Goal: Task Accomplishment & Management: Manage account settings

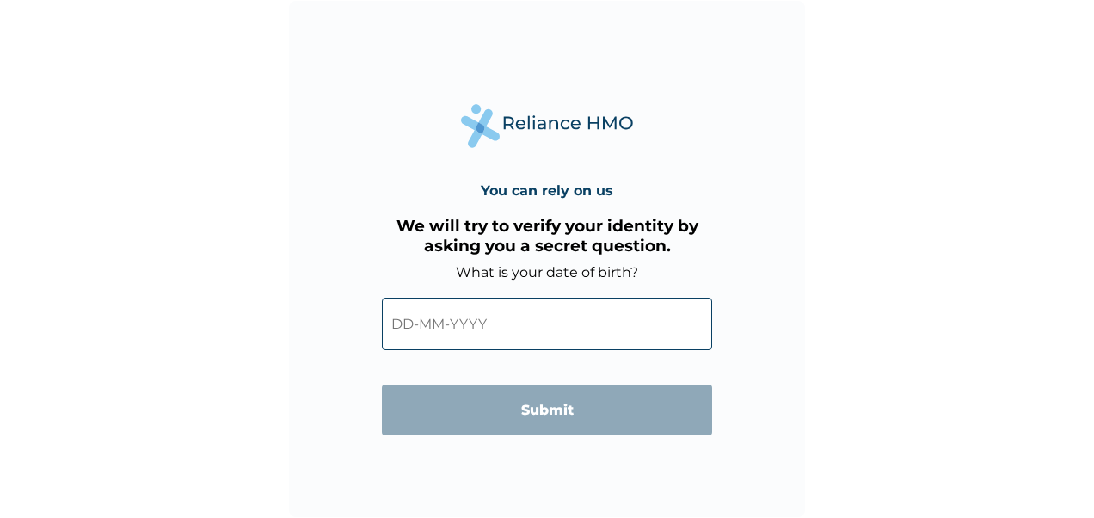
click at [400, 326] on input "text" at bounding box center [547, 324] width 330 height 52
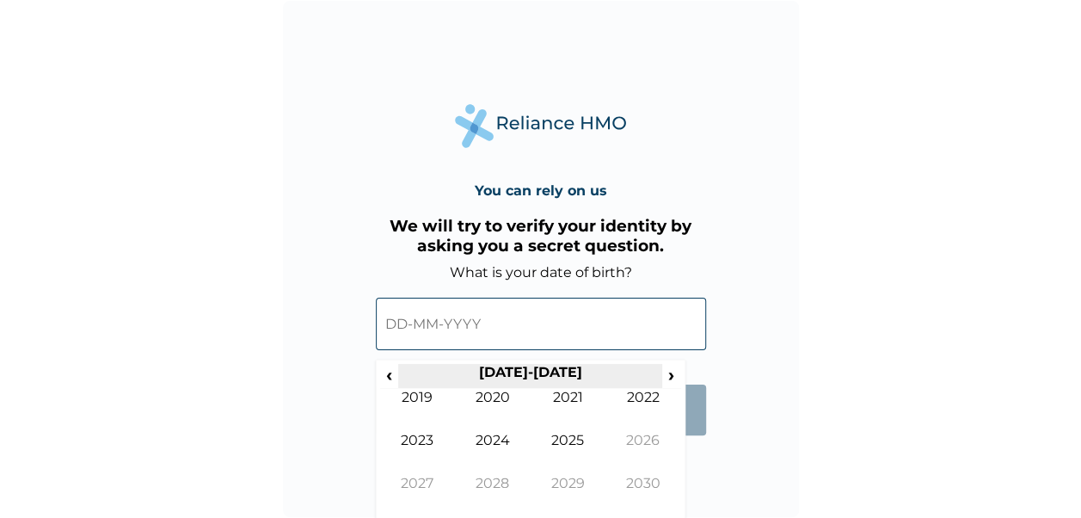
click at [539, 373] on th "[DATE]-[DATE]" at bounding box center [530, 376] width 264 height 24
click at [376, 373] on div "‹ [DATE]-[DATE] › 2019 2020 2021 2022 2023 2024 2025 2026 2027 2028 2029 2030" at bounding box center [531, 440] width 310 height 163
click at [384, 378] on span "‹" at bounding box center [389, 374] width 18 height 21
click at [383, 377] on span "‹" at bounding box center [389, 374] width 18 height 21
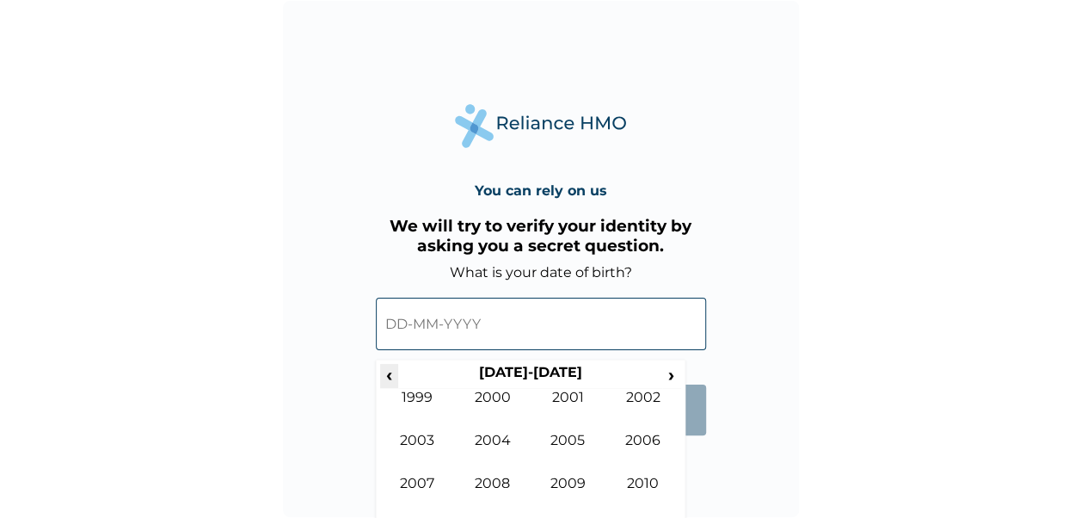
click at [383, 377] on span "‹" at bounding box center [389, 374] width 18 height 21
click at [435, 438] on td "1993" at bounding box center [418, 453] width 76 height 43
click at [481, 403] on td "Feb" at bounding box center [493, 410] width 76 height 43
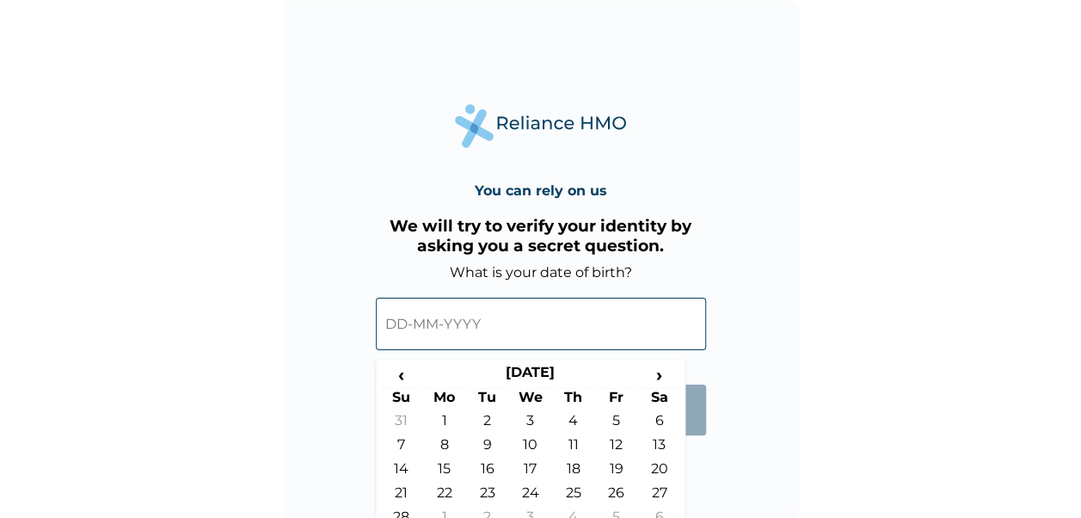
click at [611, 420] on td "5" at bounding box center [616, 424] width 43 height 24
type input "[DATE]"
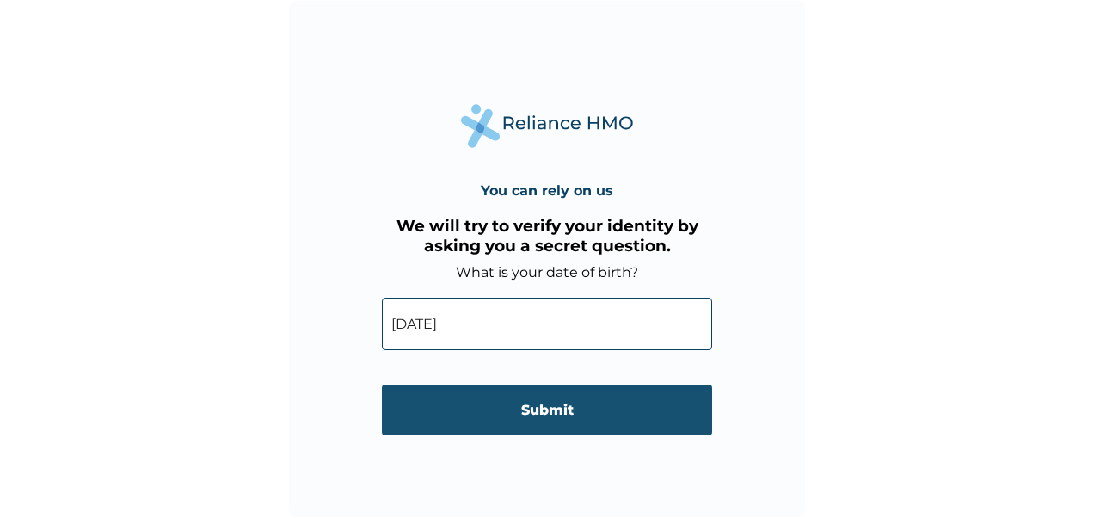
click at [601, 416] on input "Submit" at bounding box center [547, 409] width 330 height 51
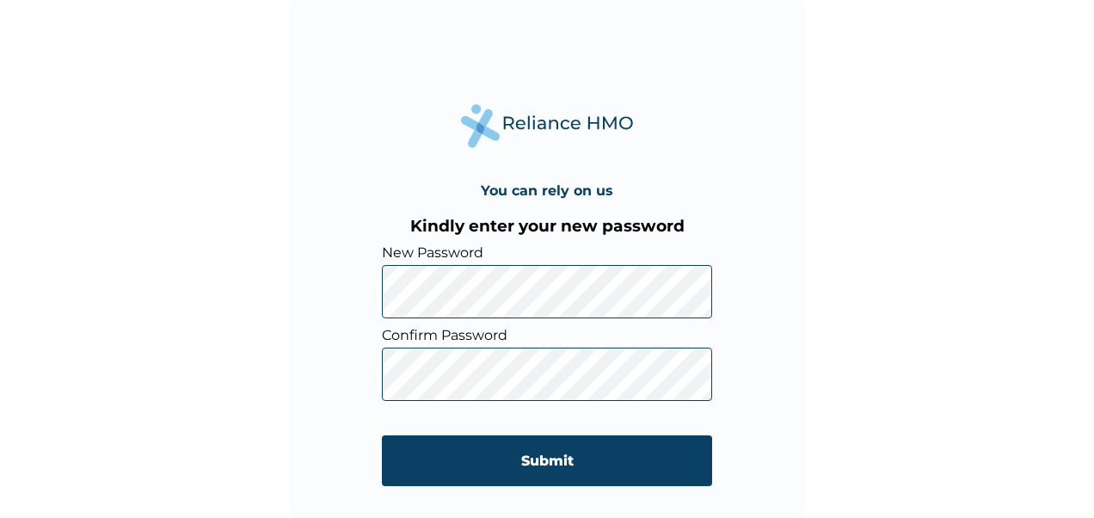
click at [103, 282] on div "You can rely on us Kindly enter your new password New Password Confirm Password…" at bounding box center [547, 259] width 1094 height 518
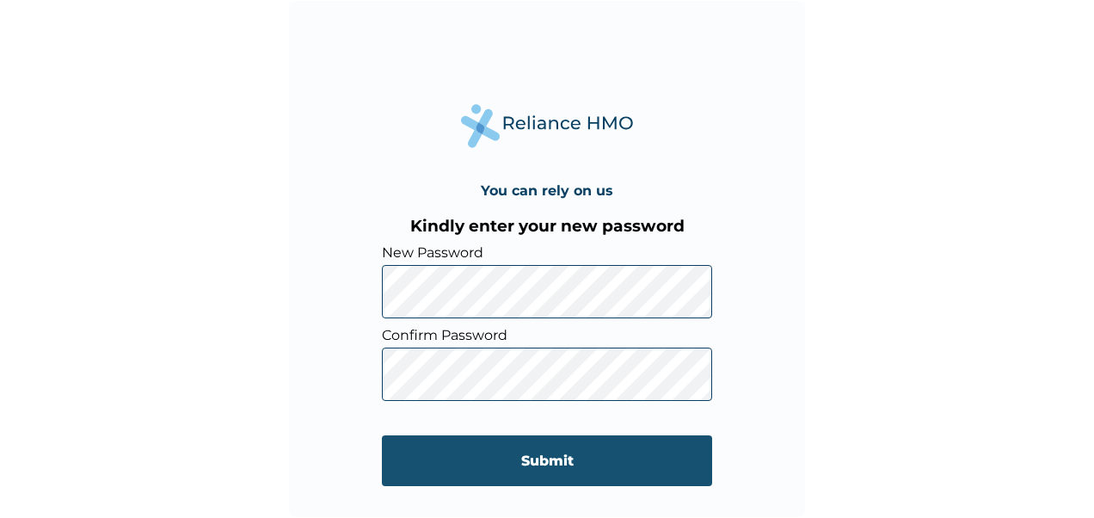
click at [641, 463] on input "Submit" at bounding box center [547, 460] width 330 height 51
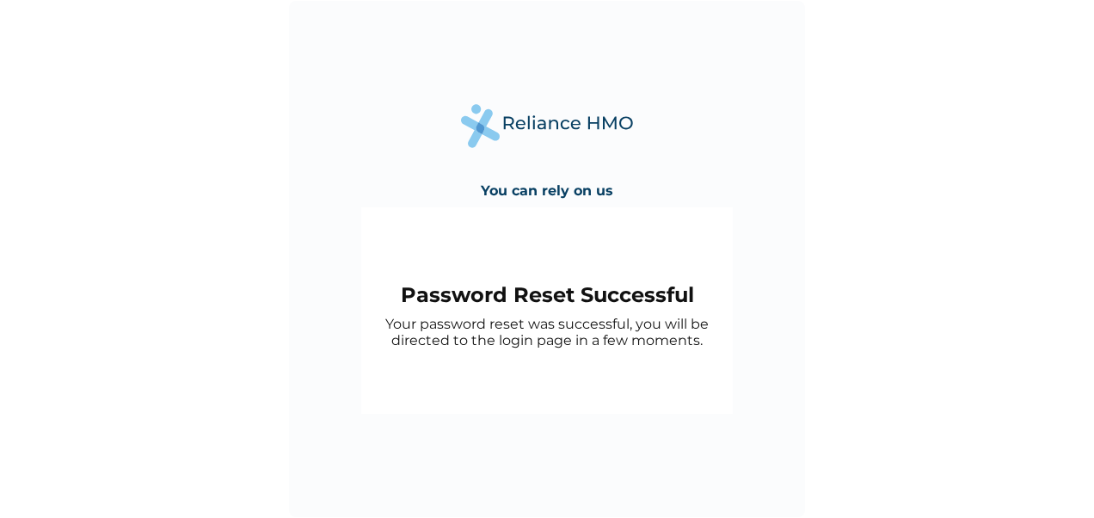
click at [957, 272] on div "You can rely on us Password Reset Successful Your password reset was successful…" at bounding box center [547, 259] width 1094 height 518
